Goal: Task Accomplishment & Management: Complete application form

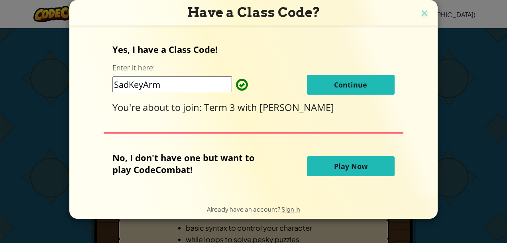
click at [188, 86] on input "SadKeyArm" at bounding box center [172, 85] width 120 height 16
click at [264, 103] on span "[PERSON_NAME]" at bounding box center [296, 107] width 75 height 13
click at [369, 88] on button "Continue" at bounding box center [351, 85] width 88 height 20
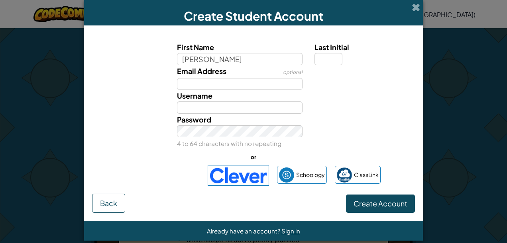
type input "Chase"
type input "R"
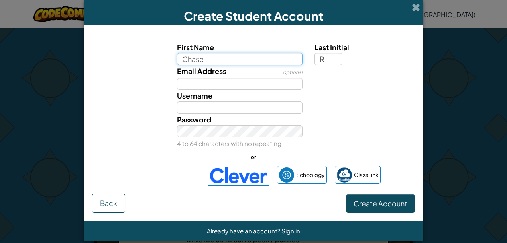
type input "ChaseR"
type input "Chase"
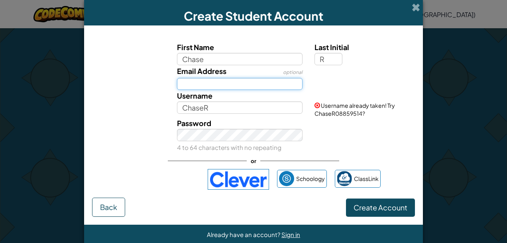
click at [212, 88] on input "Email Address" at bounding box center [240, 84] width 126 height 12
type input "LANGH-CJ24R@student.ipc.qld.edu.au"
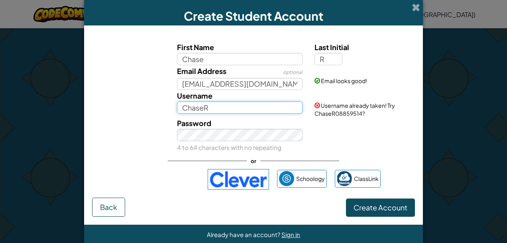
click at [216, 108] on input "ChaseR" at bounding box center [240, 108] width 126 height 12
click at [230, 142] on div "Password 4 to 64 characters with no repeating" at bounding box center [240, 136] width 138 height 36
click at [225, 106] on input "ChaseR" at bounding box center [240, 108] width 126 height 12
type input "ChaseL"
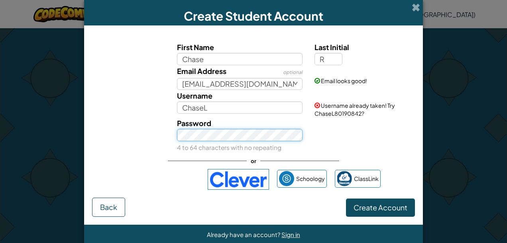
click at [346, 199] on button "Create Account" at bounding box center [380, 208] width 69 height 18
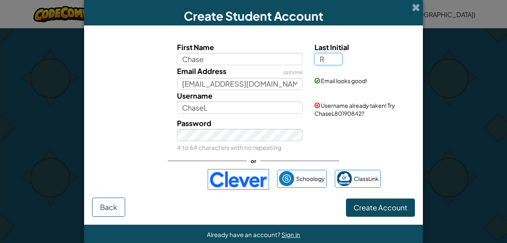
click at [326, 62] on input "R" at bounding box center [328, 59] width 28 height 12
type input "L"
click at [256, 127] on div "Password 4 to 64 characters with no repeating" at bounding box center [240, 136] width 138 height 36
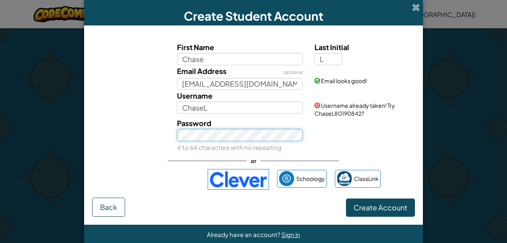
click at [135, 128] on div "Password 4 to 64 characters with no repeating" at bounding box center [253, 136] width 331 height 36
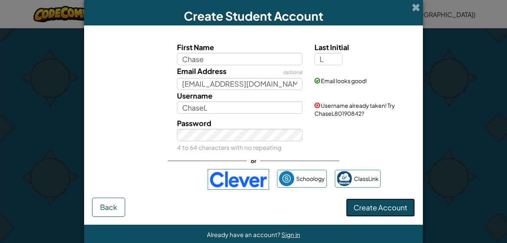
click at [398, 206] on button "Create Account" at bounding box center [380, 208] width 69 height 18
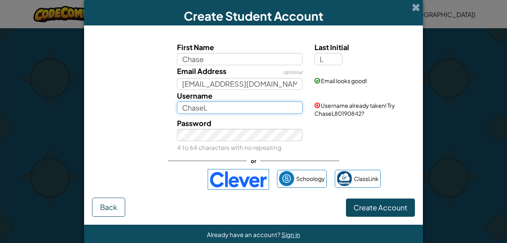
click at [243, 111] on input "ChaseL" at bounding box center [240, 108] width 126 height 12
type input "ChaseL1234567"
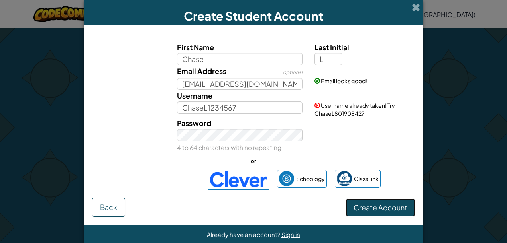
click at [383, 202] on button "Create Account" at bounding box center [380, 208] width 69 height 18
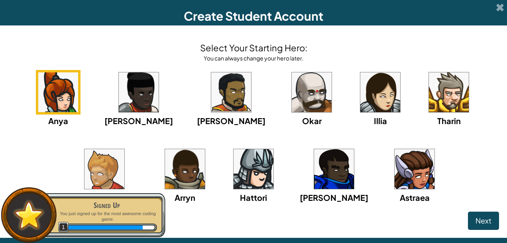
click at [292, 107] on img at bounding box center [312, 93] width 40 height 40
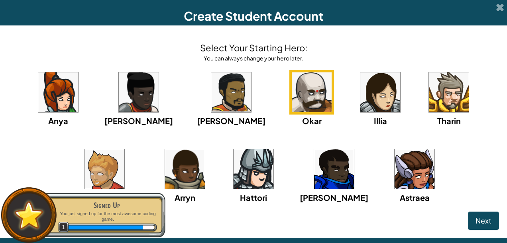
click at [429, 98] on img at bounding box center [449, 93] width 40 height 40
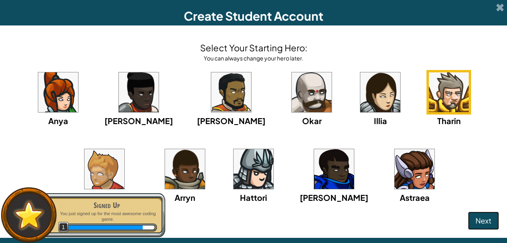
click at [481, 219] on span "Next" at bounding box center [483, 220] width 16 height 9
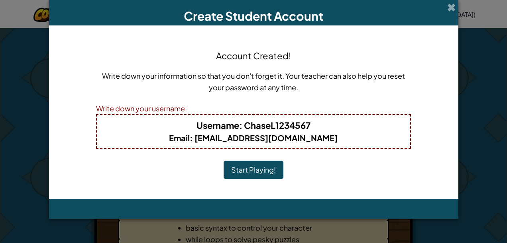
drag, startPoint x: 358, startPoint y: 132, endPoint x: 188, endPoint y: 122, distance: 170.5
click at [188, 122] on div "Username : ChaseL1234567 Email : LANGH-CJ24R@student.ipc.qld.edu.au" at bounding box center [253, 131] width 315 height 35
copy div "Username : ChaseL1234567 Email : LANGH-CJ24R@student.ipc.qld.edu.au"
click at [273, 169] on button "Start Playing!" at bounding box center [254, 170] width 60 height 18
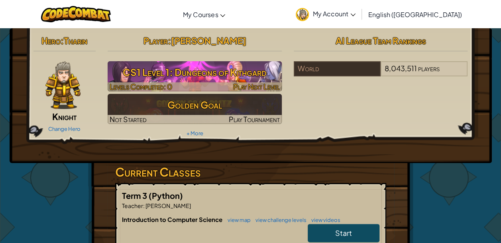
click at [256, 78] on h3 "CS1 Level 1: Dungeons of Kithgard" at bounding box center [195, 72] width 174 height 18
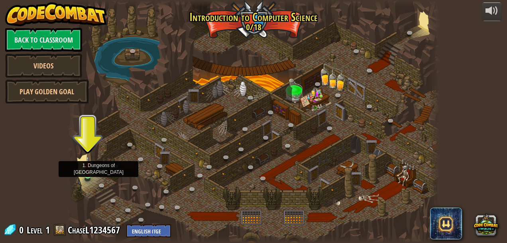
click at [86, 175] on img at bounding box center [87, 166] width 9 height 20
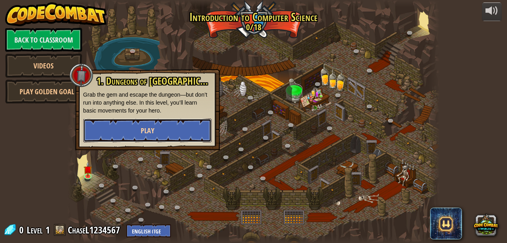
click at [141, 135] on span "Play" at bounding box center [148, 131] width 14 height 10
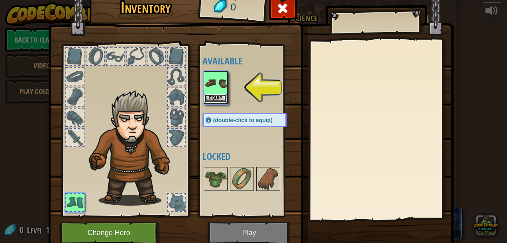
click at [209, 100] on button "Equip" at bounding box center [215, 98] width 22 height 8
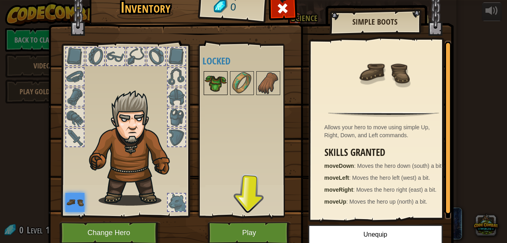
click at [220, 87] on img at bounding box center [215, 83] width 22 height 22
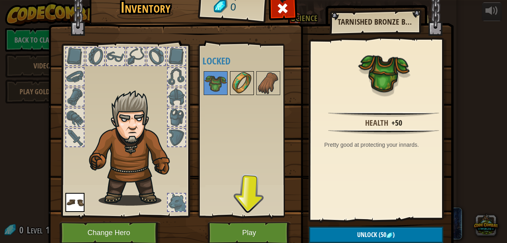
click at [230, 85] on div at bounding box center [242, 83] width 24 height 24
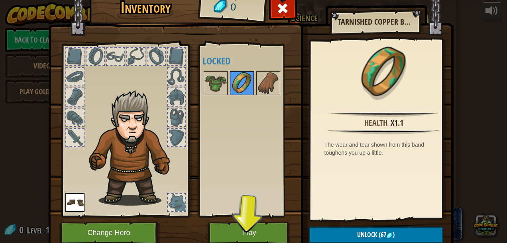
click at [238, 85] on img at bounding box center [242, 83] width 22 height 22
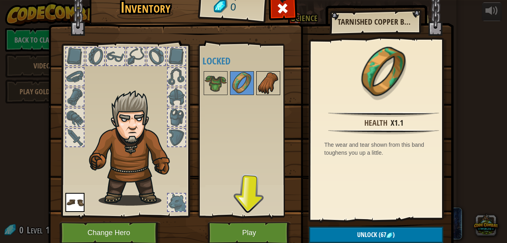
click at [260, 91] on img at bounding box center [268, 83] width 22 height 22
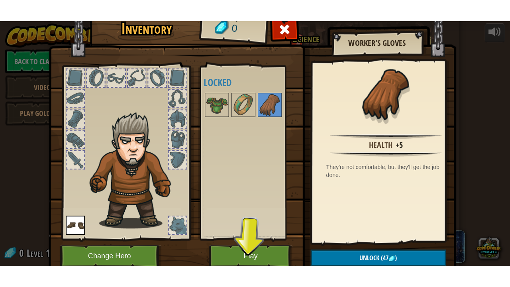
scroll to position [31, 0]
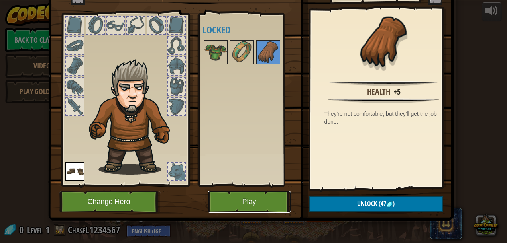
click at [258, 195] on button "Play" at bounding box center [249, 202] width 83 height 22
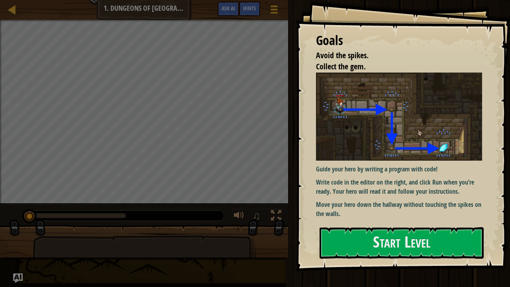
click at [492, 203] on div "Goals Avoid the spikes. Collect the gem. Guide your hero by writing a program w…" at bounding box center [403, 135] width 214 height 271
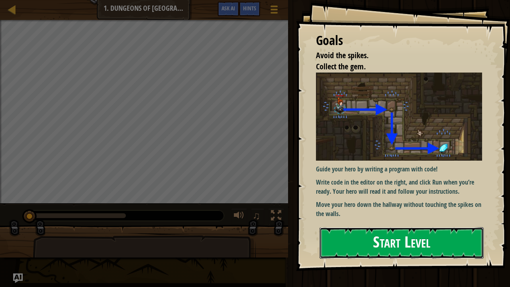
click at [360, 243] on button "Start Level" at bounding box center [402, 242] width 164 height 31
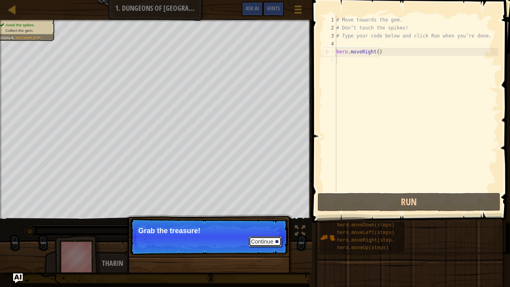
click at [264, 241] on button "Continue" at bounding box center [265, 241] width 33 height 10
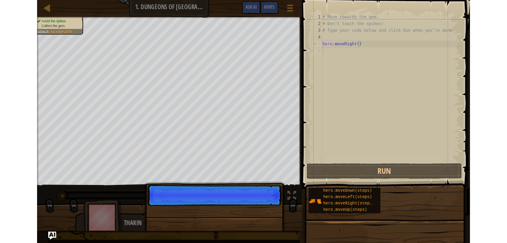
scroll to position [4, 0]
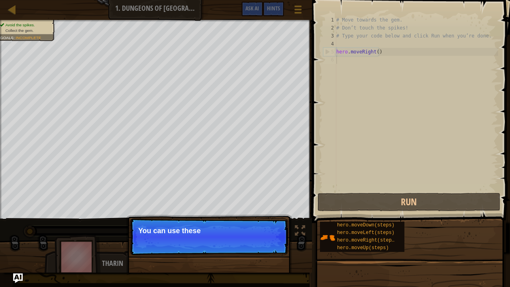
drag, startPoint x: 202, startPoint y: 220, endPoint x: 209, endPoint y: 230, distance: 12.3
click at [202, 220] on p "Continue You can use these" at bounding box center [209, 236] width 158 height 37
drag, startPoint x: 220, startPoint y: 244, endPoint x: 223, endPoint y: 240, distance: 5.2
click at [220, 243] on p "Continue You can use these method" at bounding box center [209, 236] width 158 height 37
click at [226, 239] on p "Continue You can use these methods." at bounding box center [209, 236] width 158 height 37
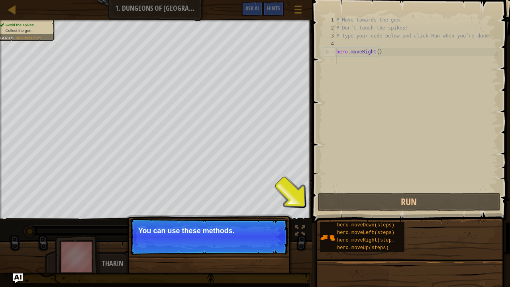
drag, startPoint x: 230, startPoint y: 238, endPoint x: 250, endPoint y: 239, distance: 19.9
click at [231, 238] on p "Continue You can use these methods." at bounding box center [209, 236] width 158 height 37
click at [265, 238] on button "Continue" at bounding box center [265, 241] width 33 height 10
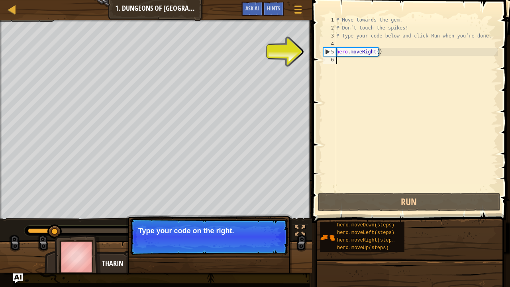
click at [257, 239] on button "Continue" at bounding box center [265, 241] width 33 height 10
